Goal: Task Accomplishment & Management: Use online tool/utility

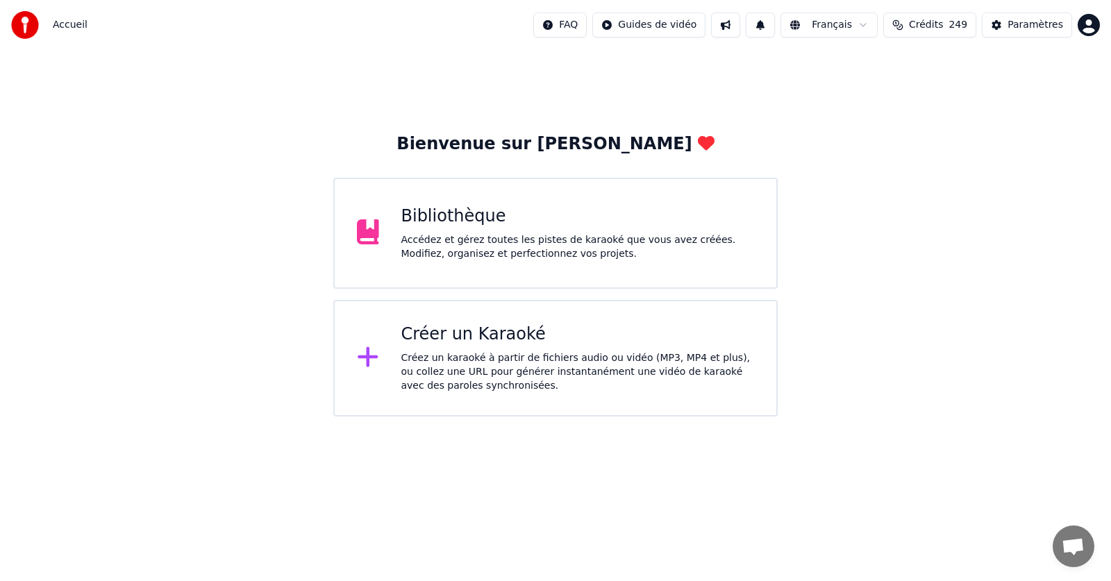
click at [499, 227] on div "Bibliothèque" at bounding box center [577, 217] width 353 height 22
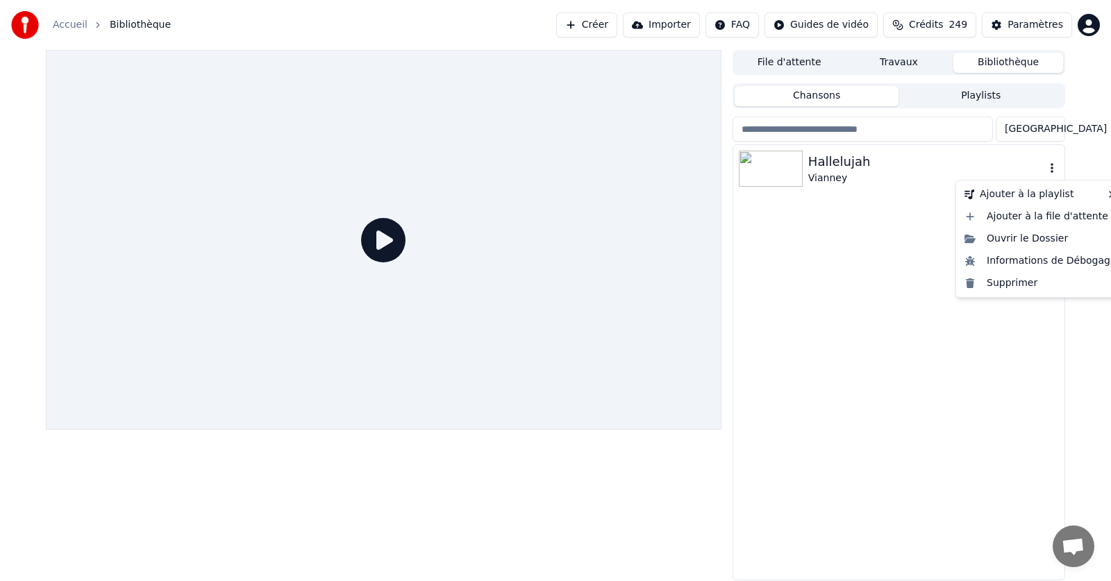
click at [1053, 167] on icon "button" at bounding box center [1052, 167] width 14 height 11
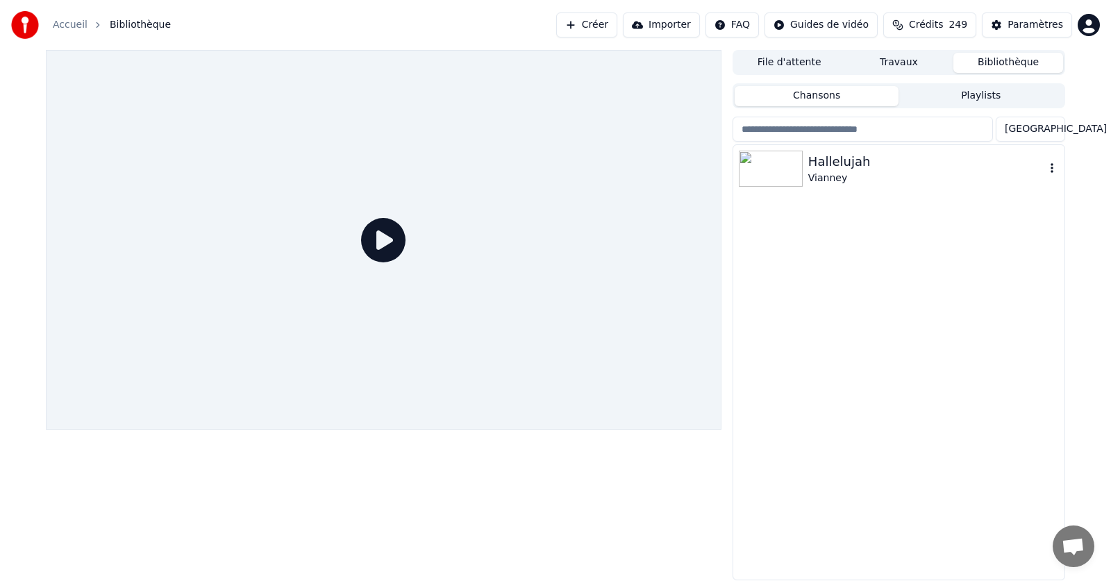
click at [1053, 171] on icon "button" at bounding box center [1051, 168] width 3 height 10
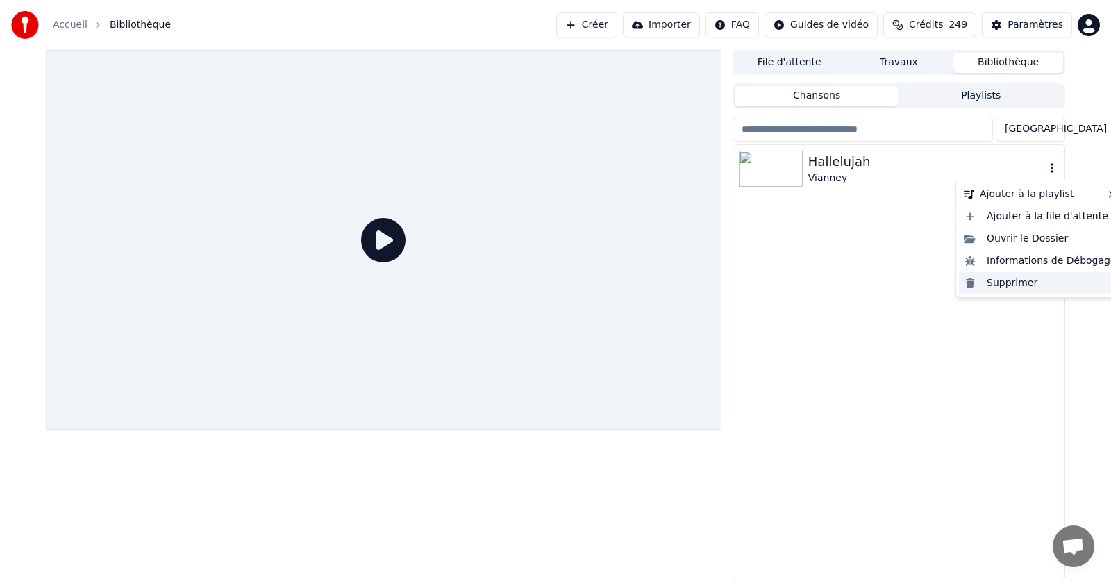
click at [1019, 287] on div "Supprimer" at bounding box center [1040, 283] width 163 height 22
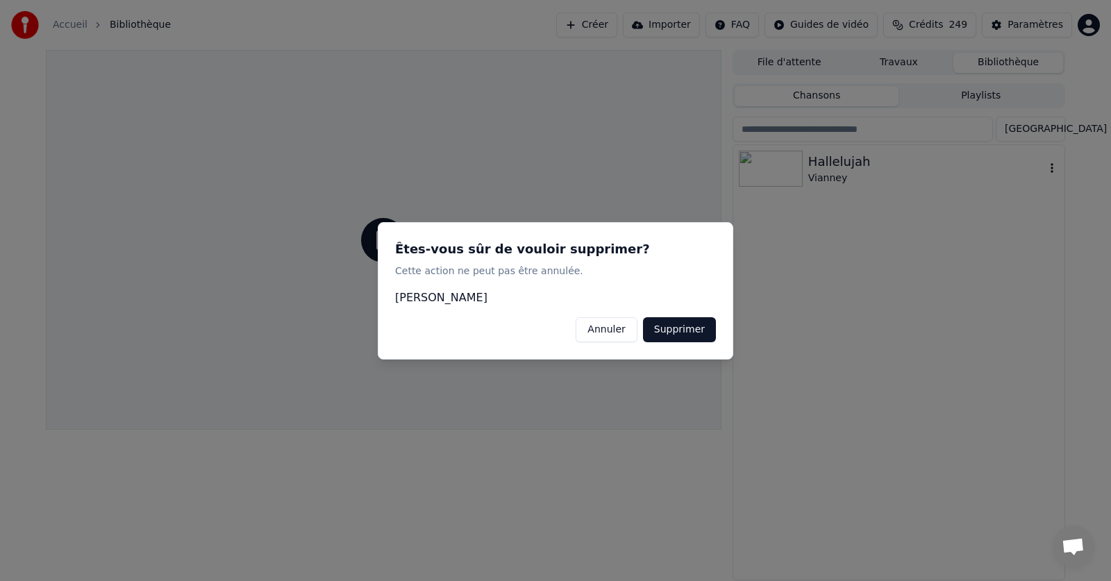
click at [692, 331] on button "Supprimer" at bounding box center [679, 329] width 73 height 25
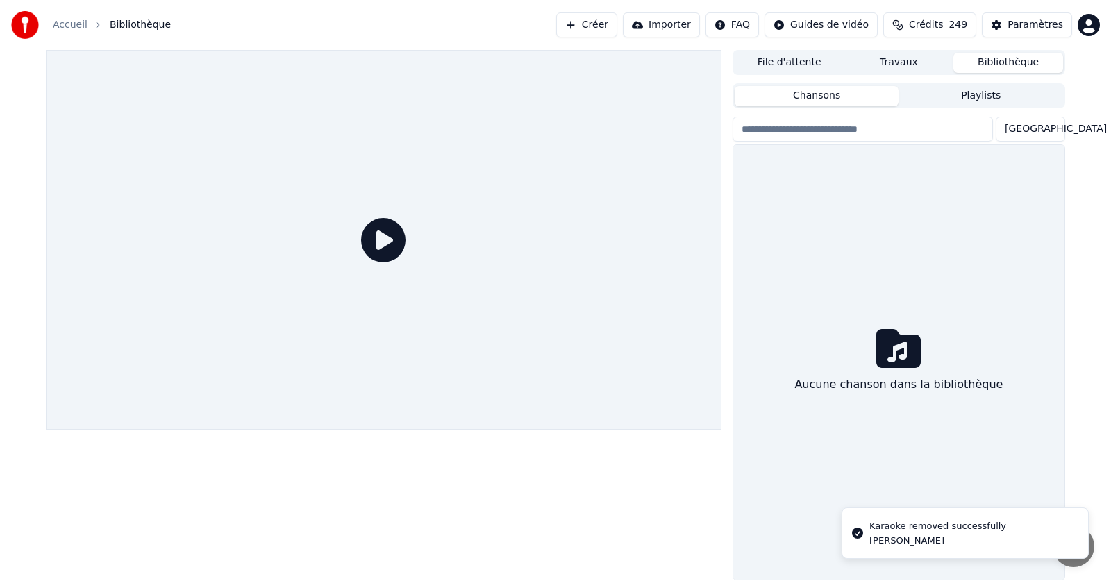
click at [75, 22] on link "Accueil" at bounding box center [70, 25] width 35 height 14
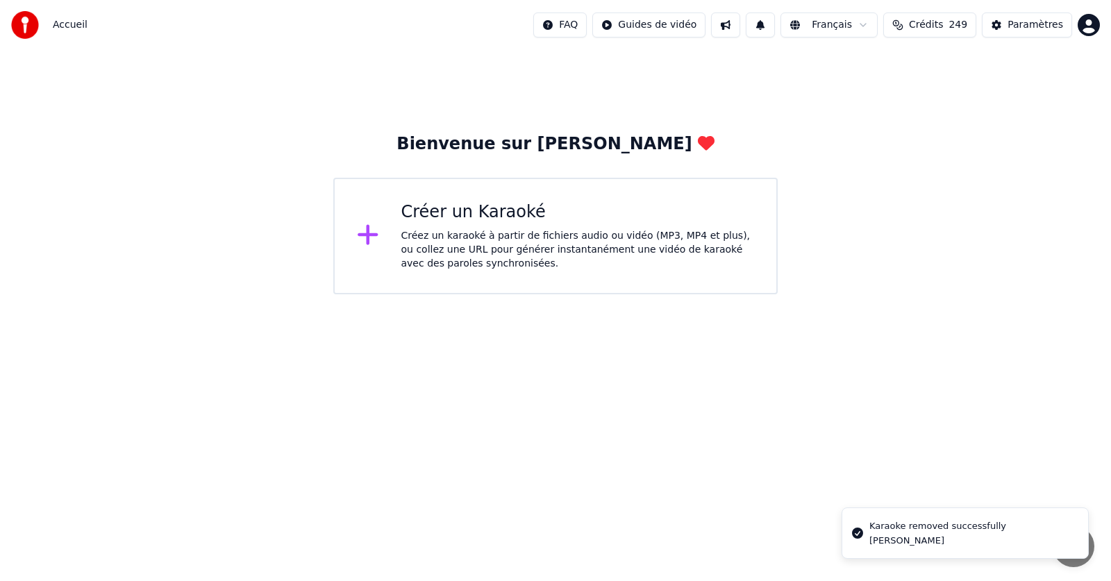
click at [430, 221] on div "Créer un Karaoké" at bounding box center [577, 212] width 353 height 22
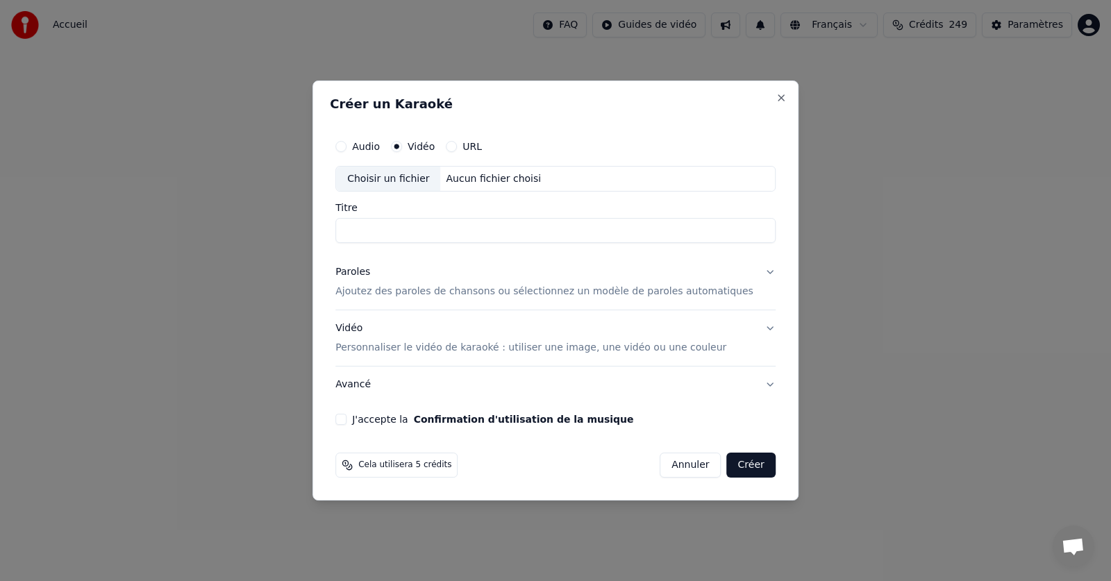
click at [457, 147] on button "URL" at bounding box center [451, 146] width 11 height 11
click at [748, 176] on button "button" at bounding box center [762, 177] width 28 height 25
type input "**********"
click at [363, 232] on input "**********" at bounding box center [555, 231] width 440 height 25
type input "**********"
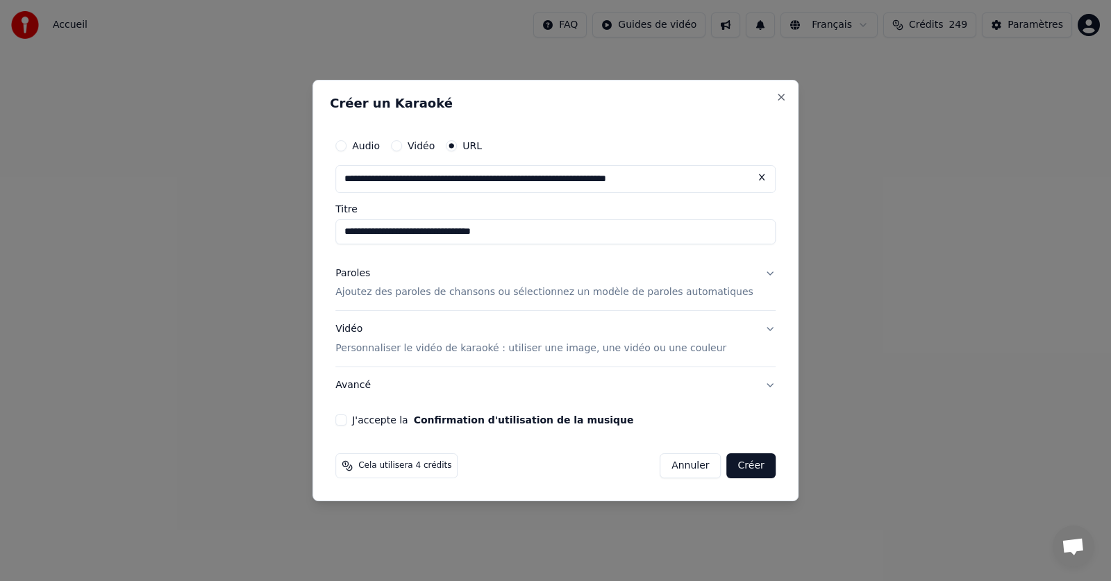
click at [455, 292] on p "Ajoutez des paroles de chansons ou sélectionnez un modèle de paroles automatiqu…" at bounding box center [544, 293] width 418 height 14
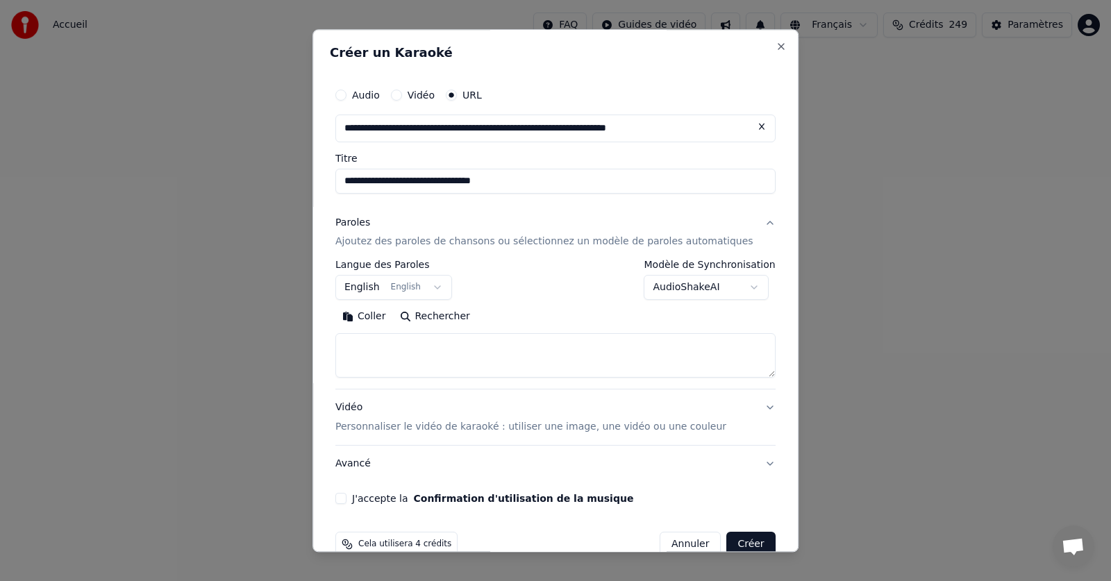
click at [442, 287] on button "English English" at bounding box center [393, 288] width 117 height 25
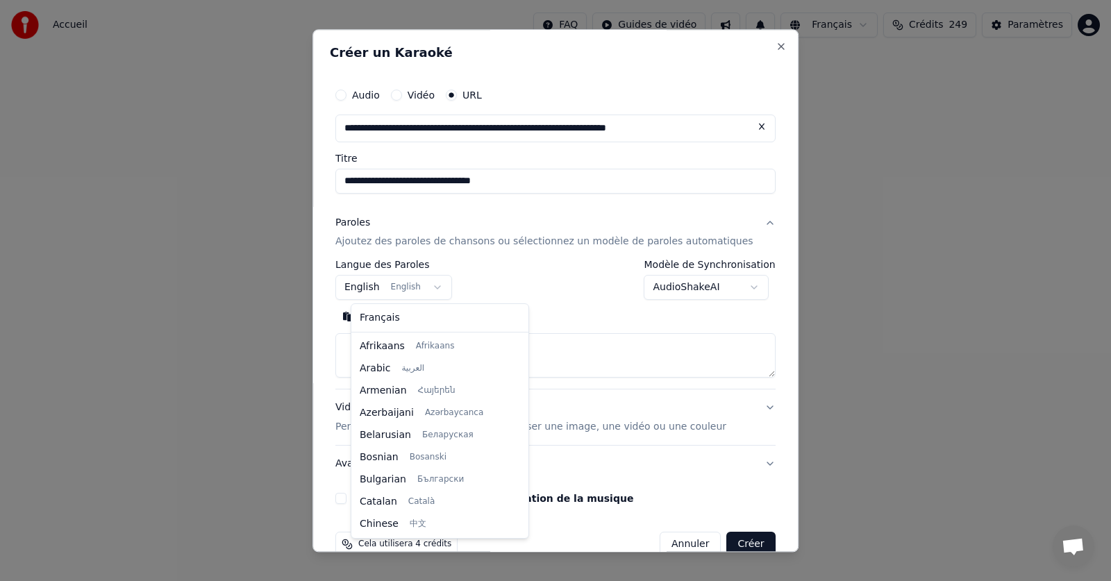
scroll to position [111, 0]
select select "**"
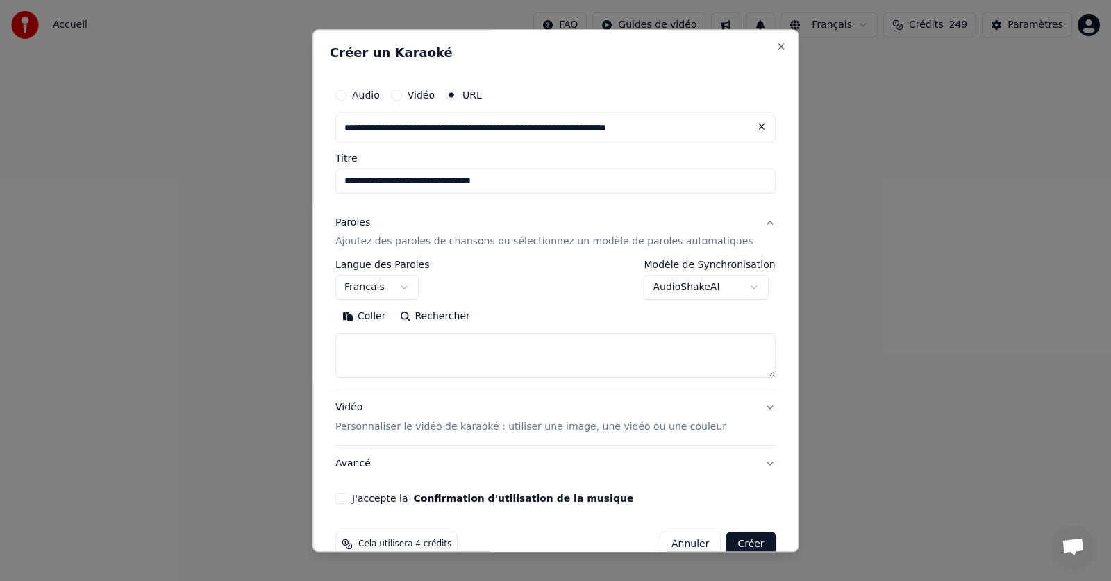
click at [387, 315] on button "Coller" at bounding box center [364, 317] width 58 height 22
drag, startPoint x: 351, startPoint y: 497, endPoint x: 353, endPoint y: 515, distance: 18.1
click at [346, 499] on button "J'accepte la Confirmation d'utilisation de la musique" at bounding box center [340, 499] width 11 height 11
click at [727, 541] on button "Créer" at bounding box center [751, 545] width 49 height 25
type textarea "**********"
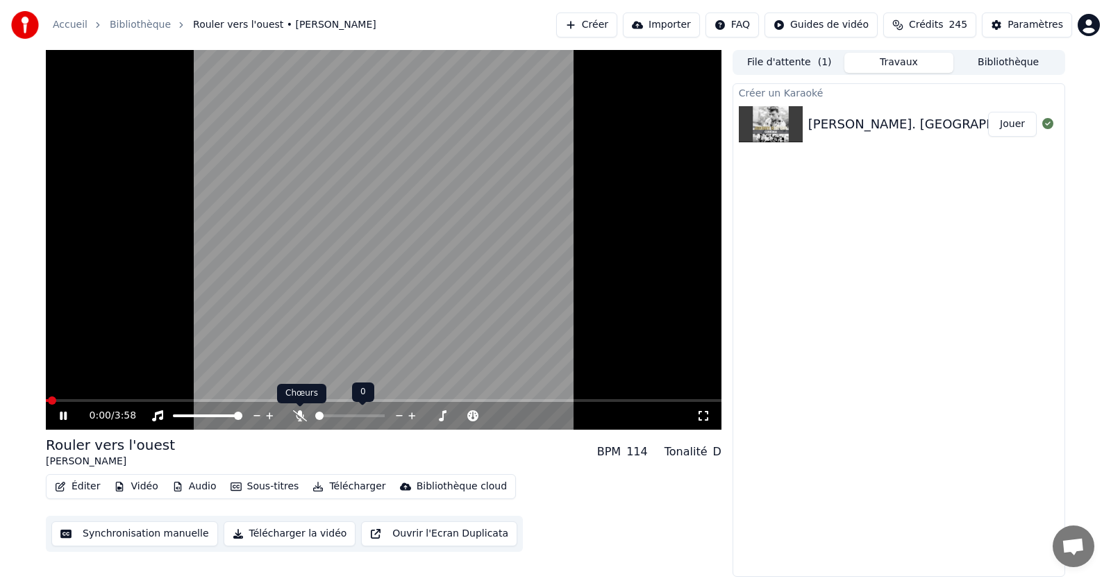
click at [299, 415] on icon at bounding box center [300, 415] width 14 height 11
click at [60, 417] on icon at bounding box center [73, 415] width 33 height 11
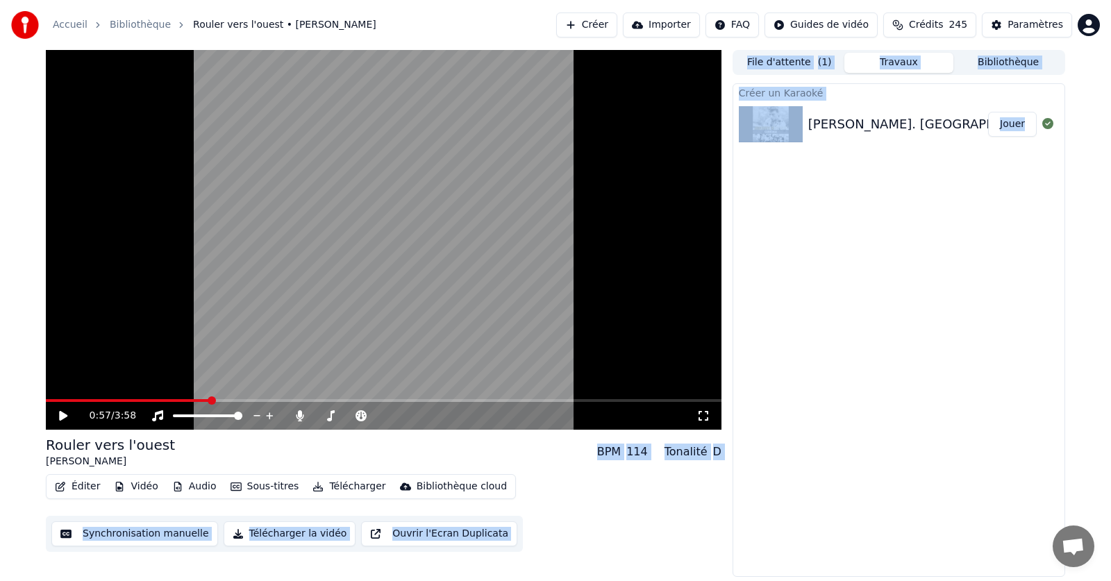
drag, startPoint x: 218, startPoint y: 401, endPoint x: 44, endPoint y: 404, distance: 174.3
click at [46, 399] on span at bounding box center [50, 400] width 8 height 8
click at [544, 505] on div "Éditer Vidéo Audio Sous-titres Télécharger Bibliothèque cloud Synchronisation m…" at bounding box center [384, 513] width 676 height 78
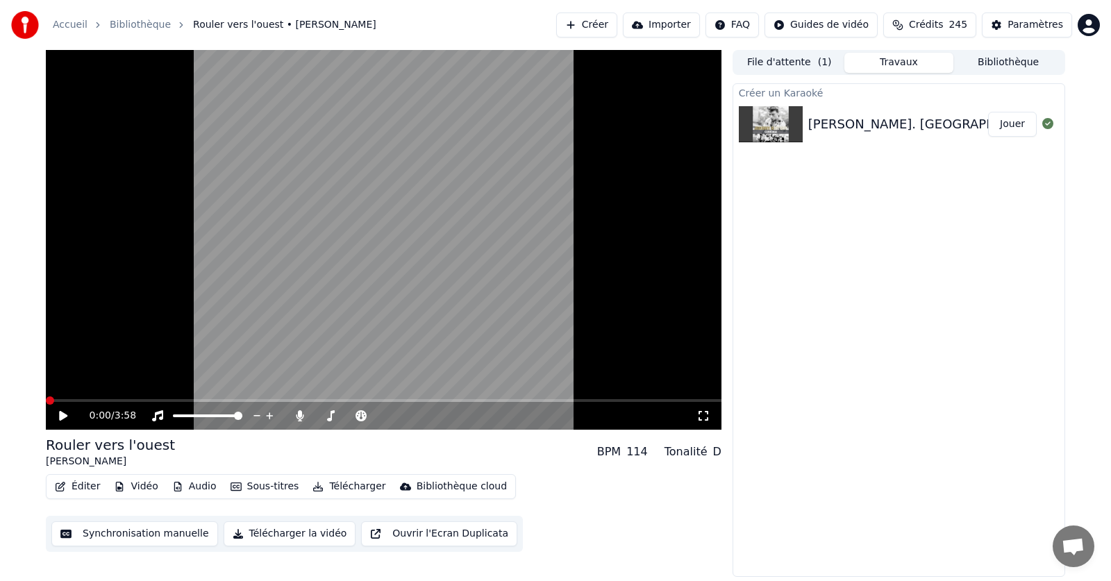
click at [79, 485] on button "Éditer" at bounding box center [77, 486] width 56 height 19
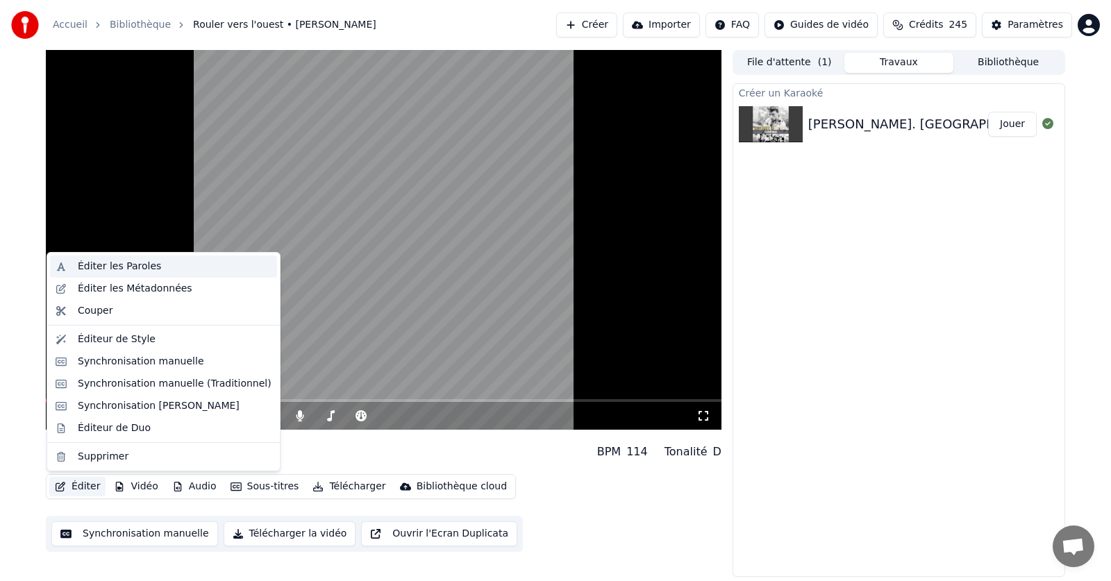
click at [115, 268] on div "Éditer les Paroles" at bounding box center [119, 267] width 83 height 14
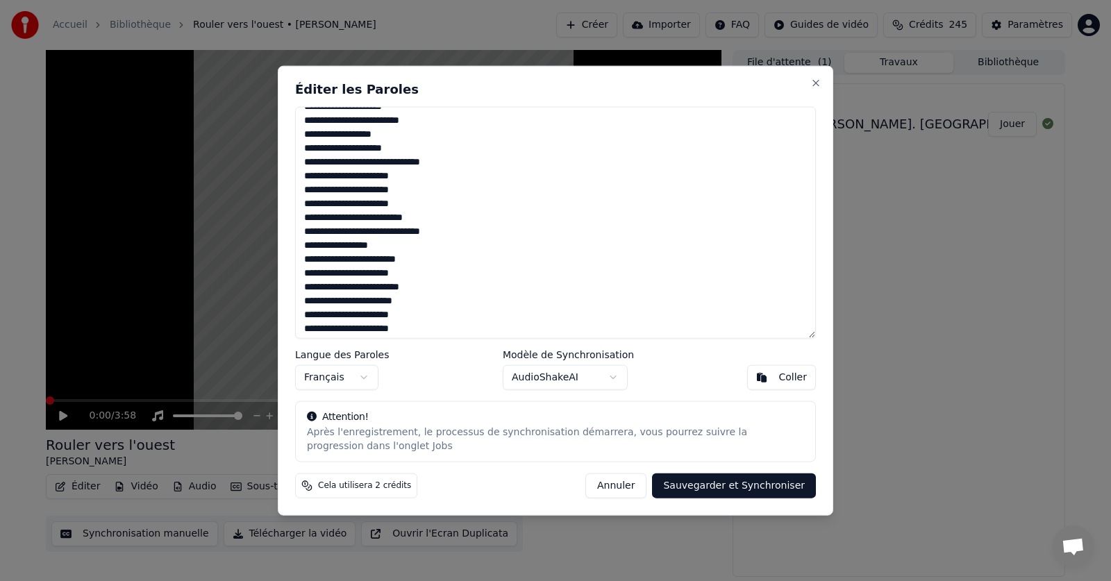
scroll to position [543, 0]
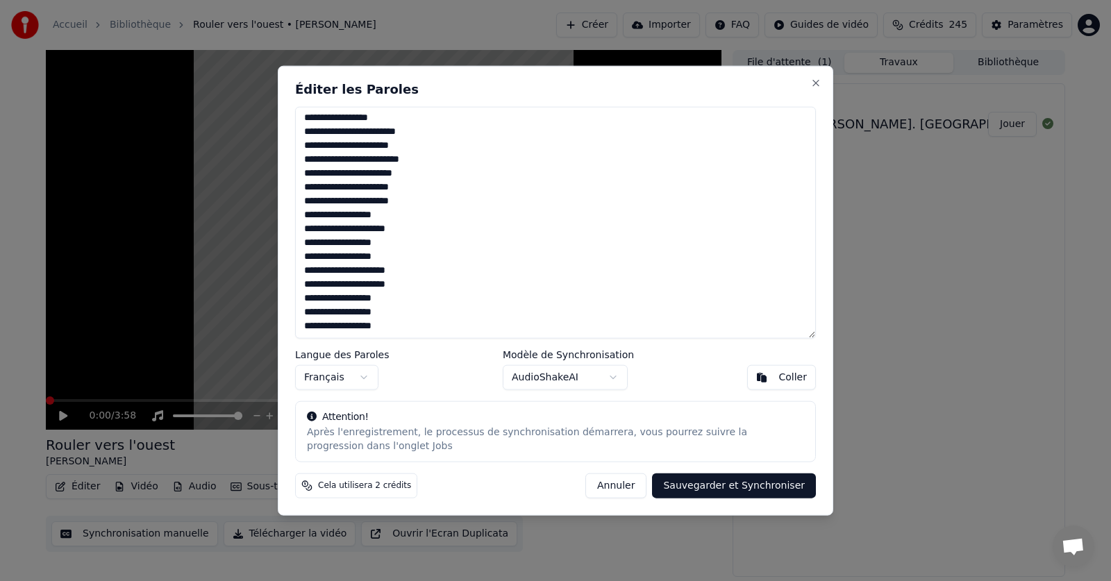
drag, startPoint x: 304, startPoint y: 119, endPoint x: 464, endPoint y: 339, distance: 271.4
click at [464, 339] on div "Éditer les Paroles Langue des Paroles Français Modèle de Synchronisation AudioS…" at bounding box center [555, 290] width 555 height 451
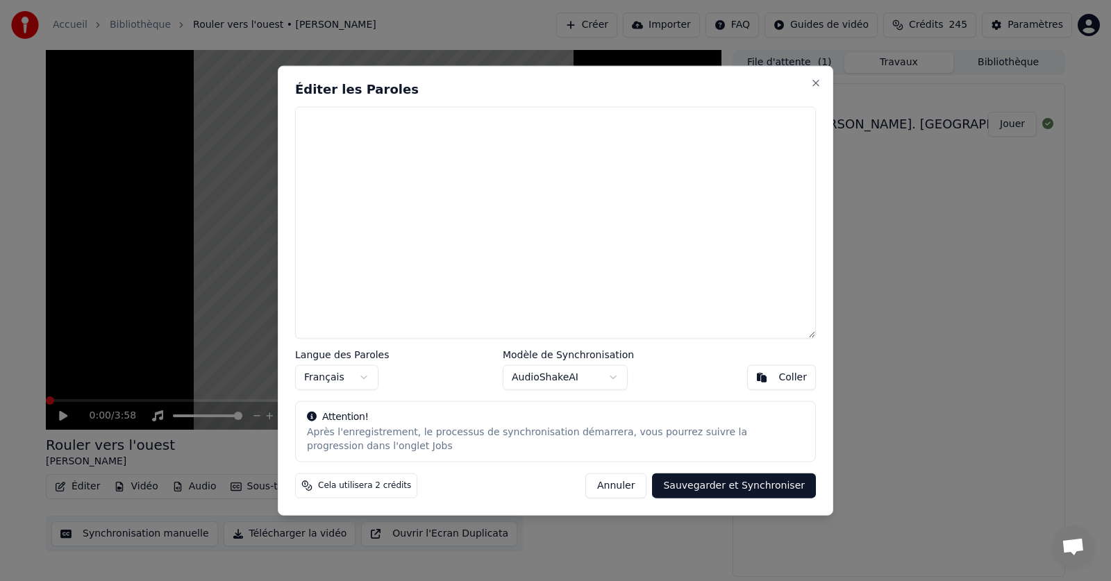
scroll to position [0, 0]
click at [794, 380] on div "Coller" at bounding box center [792, 378] width 28 height 14
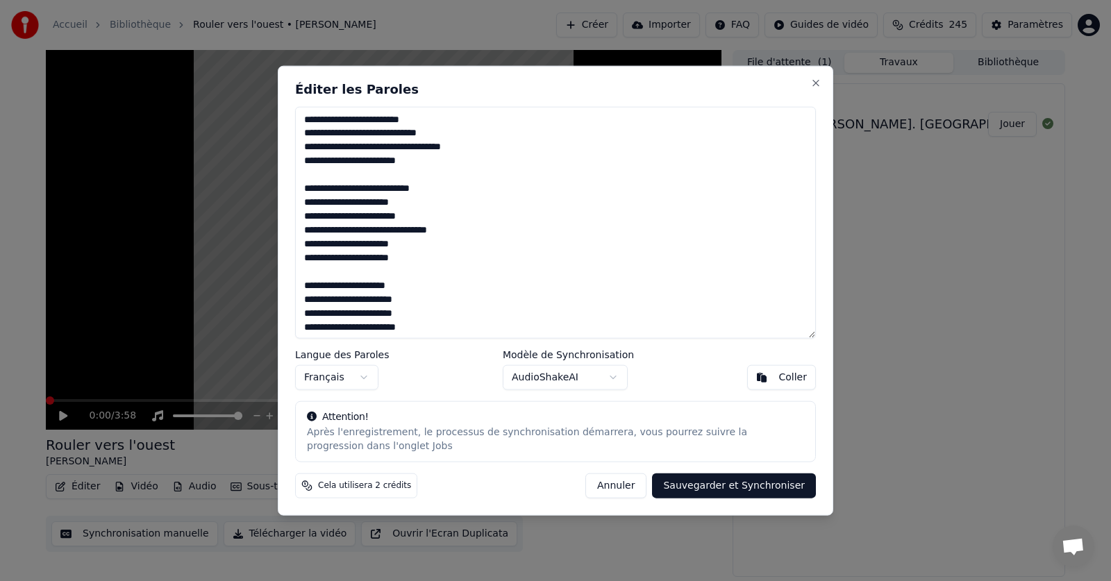
click at [748, 486] on button "Sauvegarder et Synchroniser" at bounding box center [734, 486] width 164 height 25
type textarea "**********"
